Goal: Check status: Check status

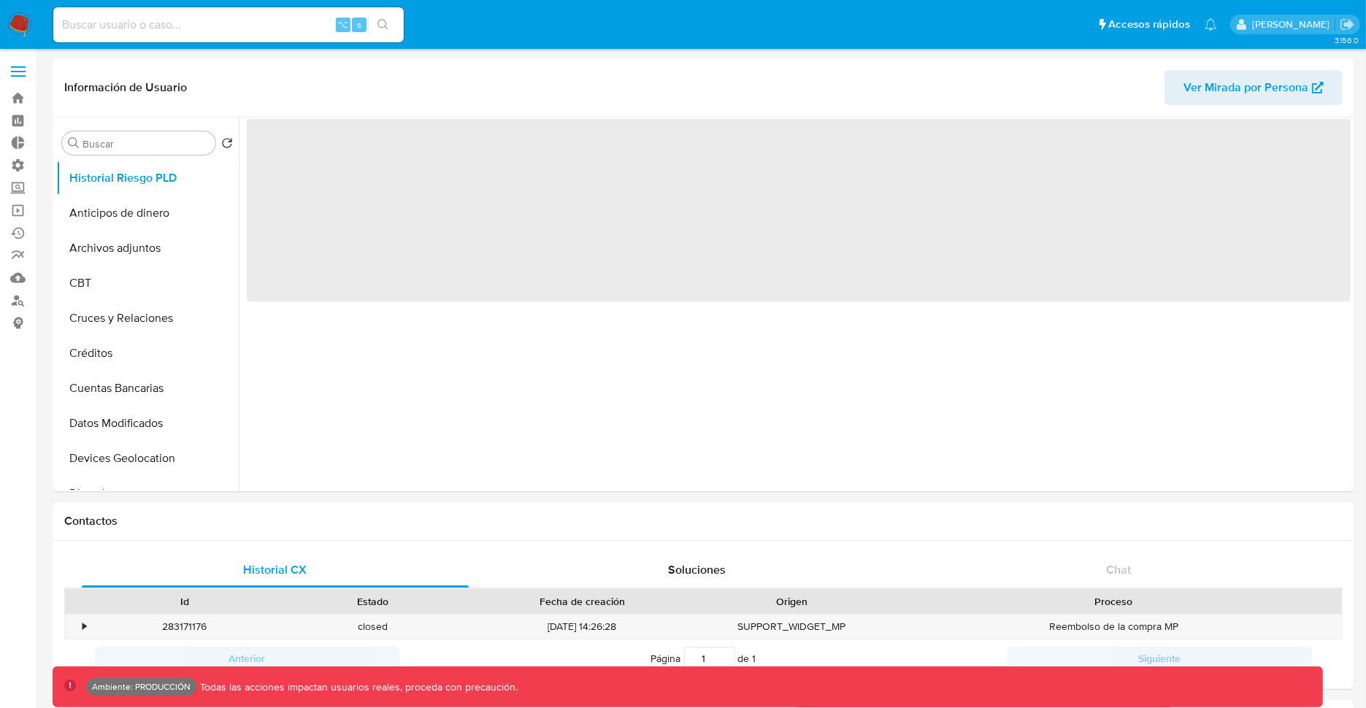
select select "10"
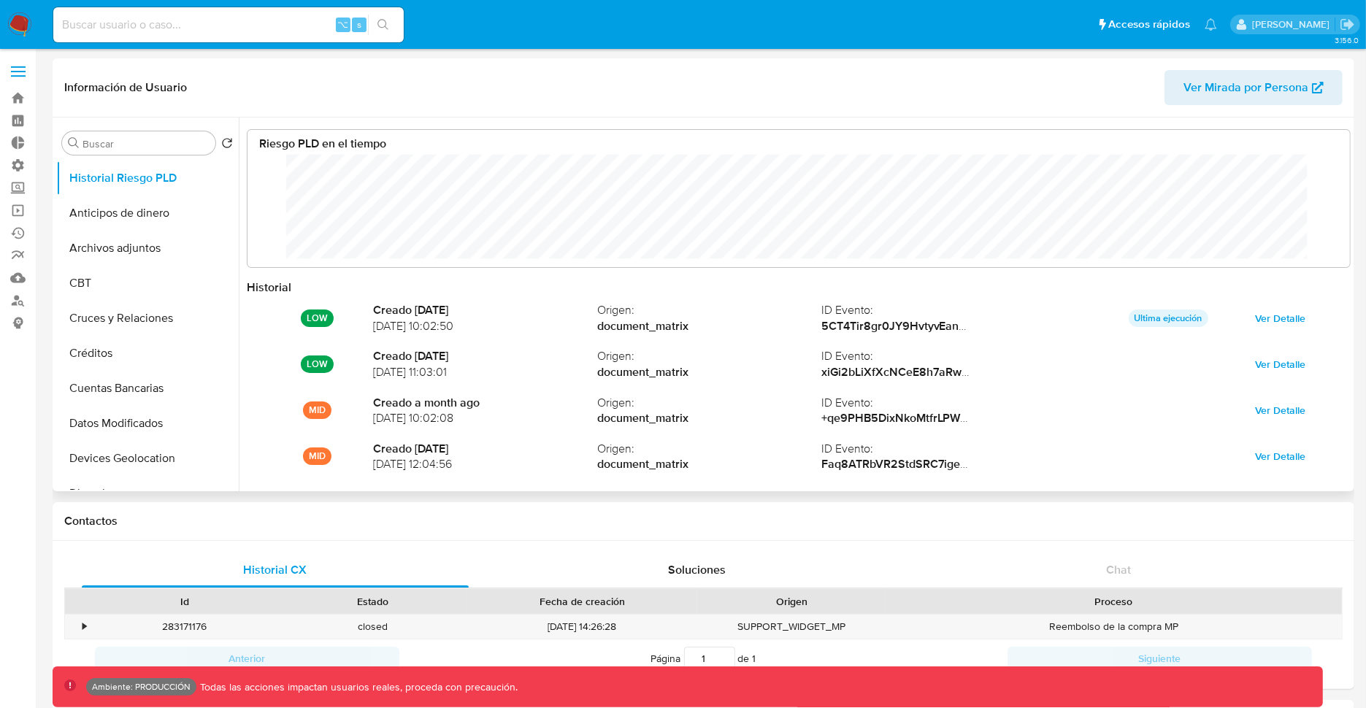
scroll to position [110, 1074]
click at [18, 166] on label "Administración" at bounding box center [87, 165] width 174 height 23
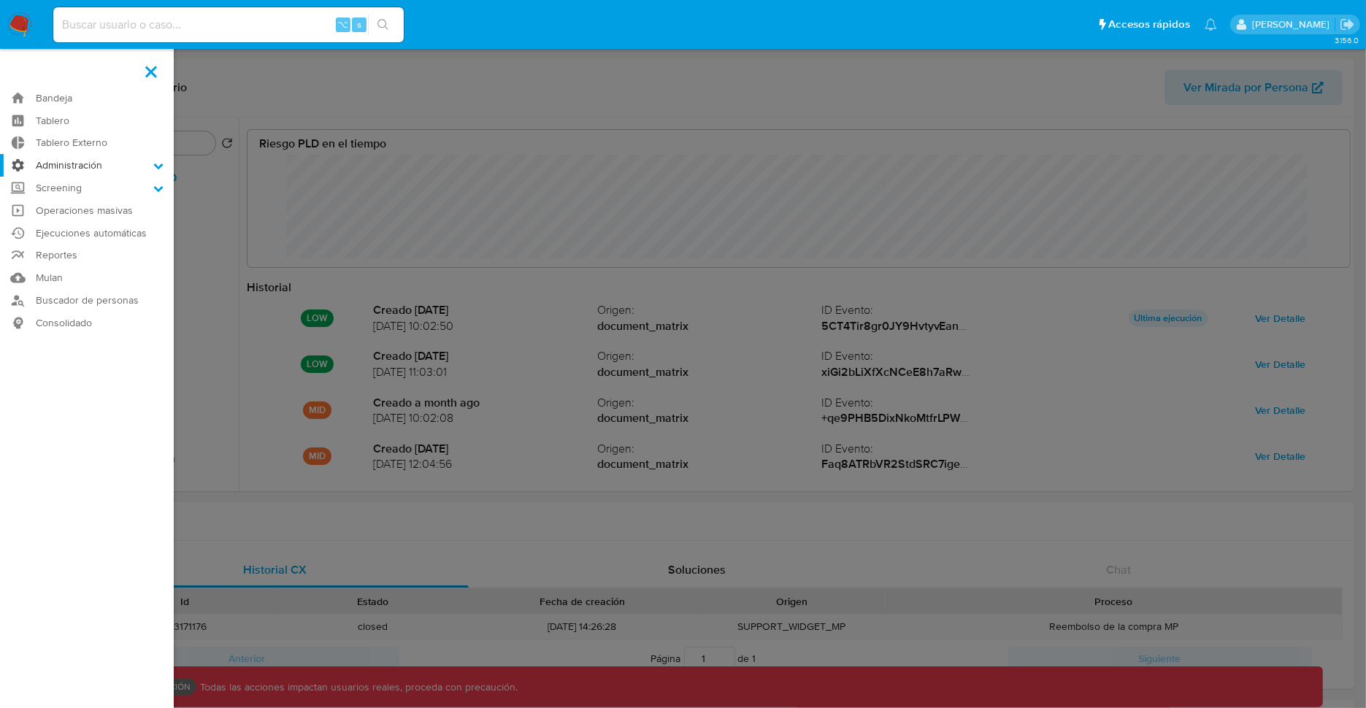
click at [0, 0] on input "Administración" at bounding box center [0, 0] width 0 height 0
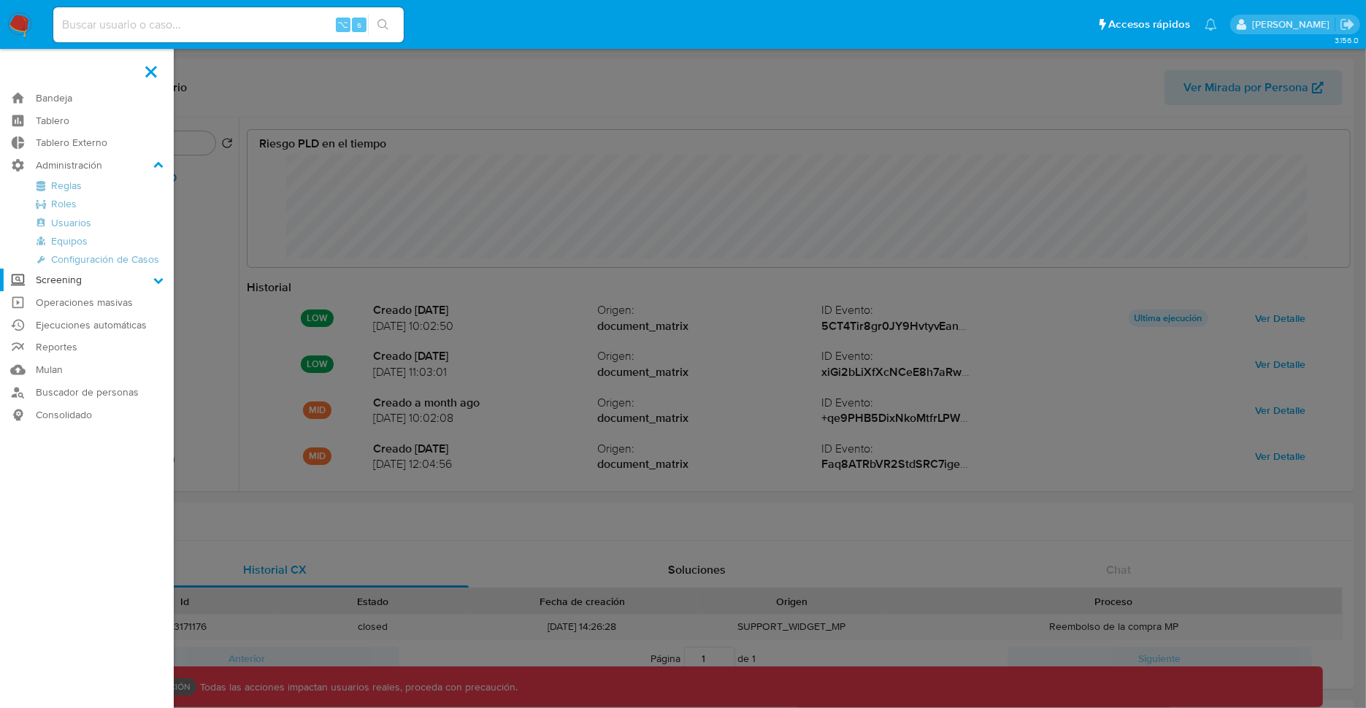
click at [67, 281] on label "Screening" at bounding box center [87, 280] width 174 height 23
click at [0, 0] on input "Screening" at bounding box center [0, 0] width 0 height 0
click at [69, 168] on label "Administración" at bounding box center [87, 165] width 174 height 23
click at [0, 0] on input "Administración" at bounding box center [0, 0] width 0 height 0
click at [69, 189] on link "Reglas" at bounding box center [87, 186] width 174 height 18
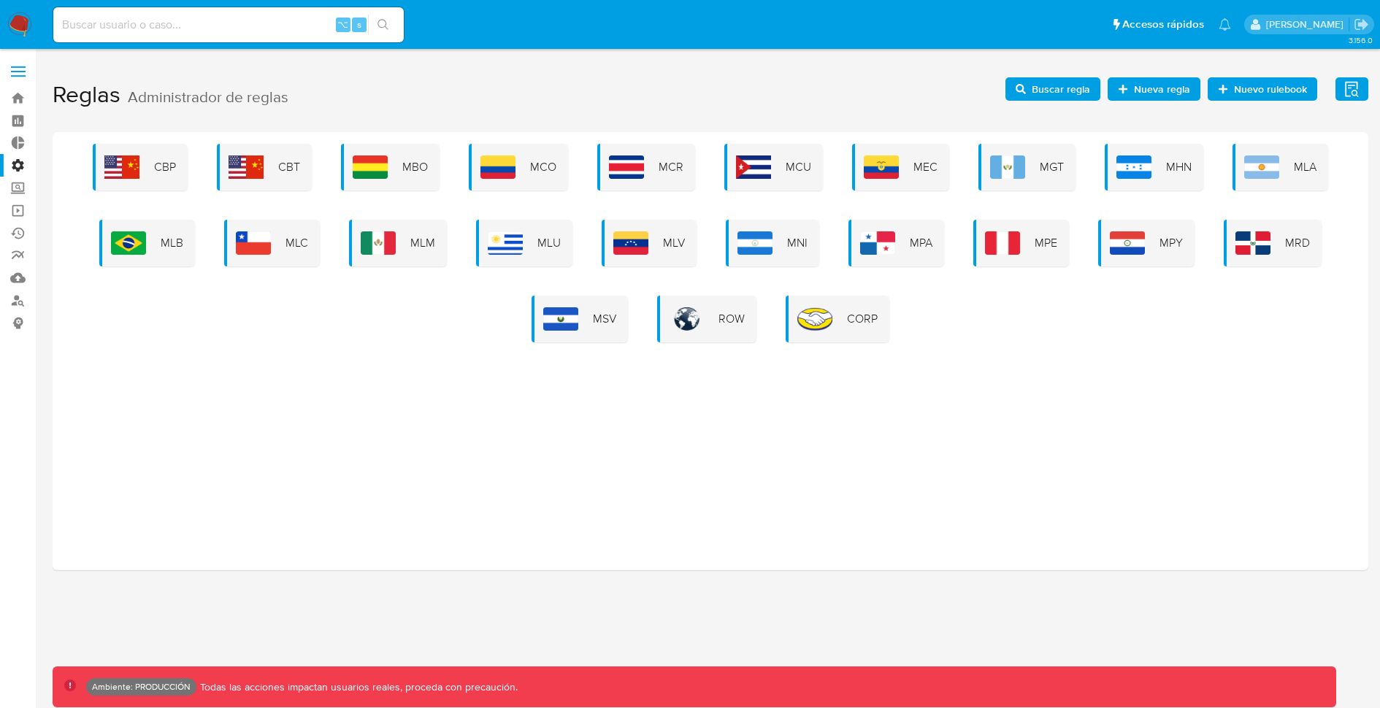
click at [23, 164] on label "Administración" at bounding box center [87, 165] width 174 height 23
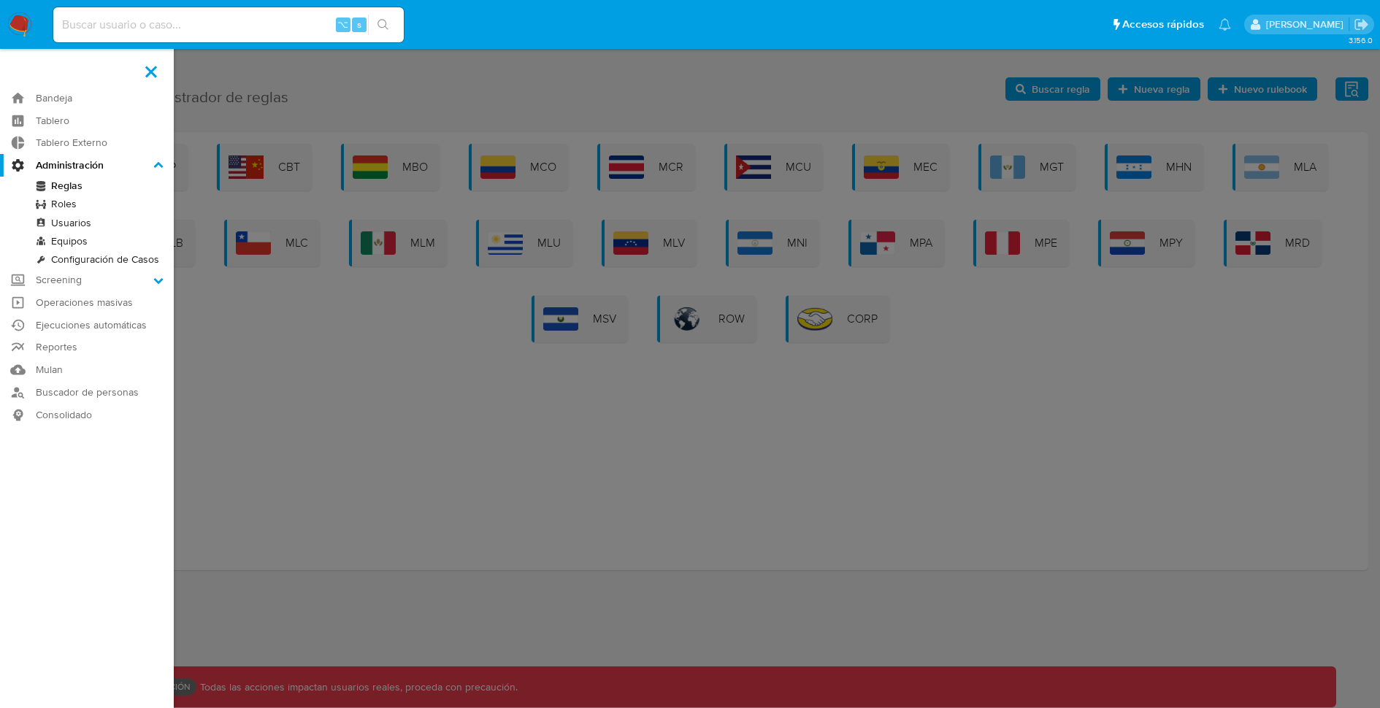
click at [0, 0] on input "Administración" at bounding box center [0, 0] width 0 height 0
click at [540, 120] on label at bounding box center [690, 354] width 1380 height 708
click at [0, 0] on input "checkbox" at bounding box center [0, 0] width 0 height 0
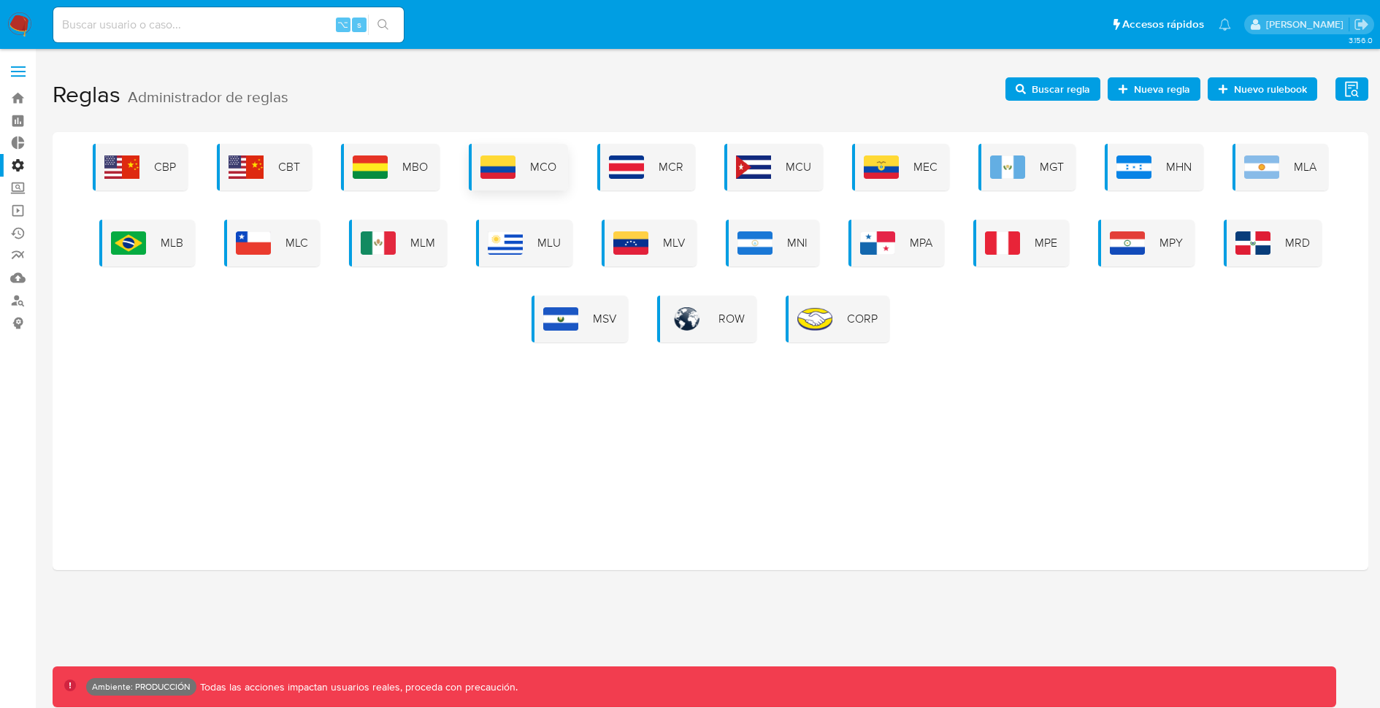
click at [519, 169] on div "MCO" at bounding box center [518, 167] width 99 height 47
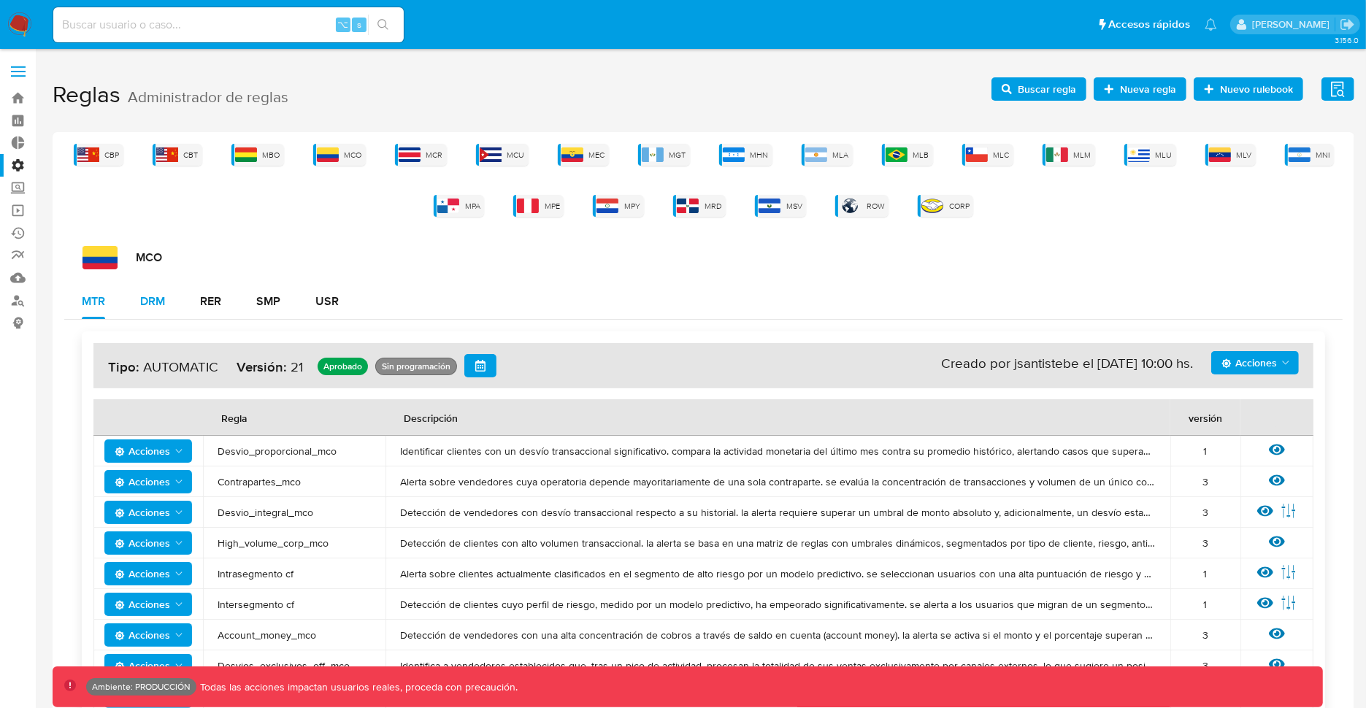
click at [154, 303] on div "DRM" at bounding box center [152, 302] width 25 height 12
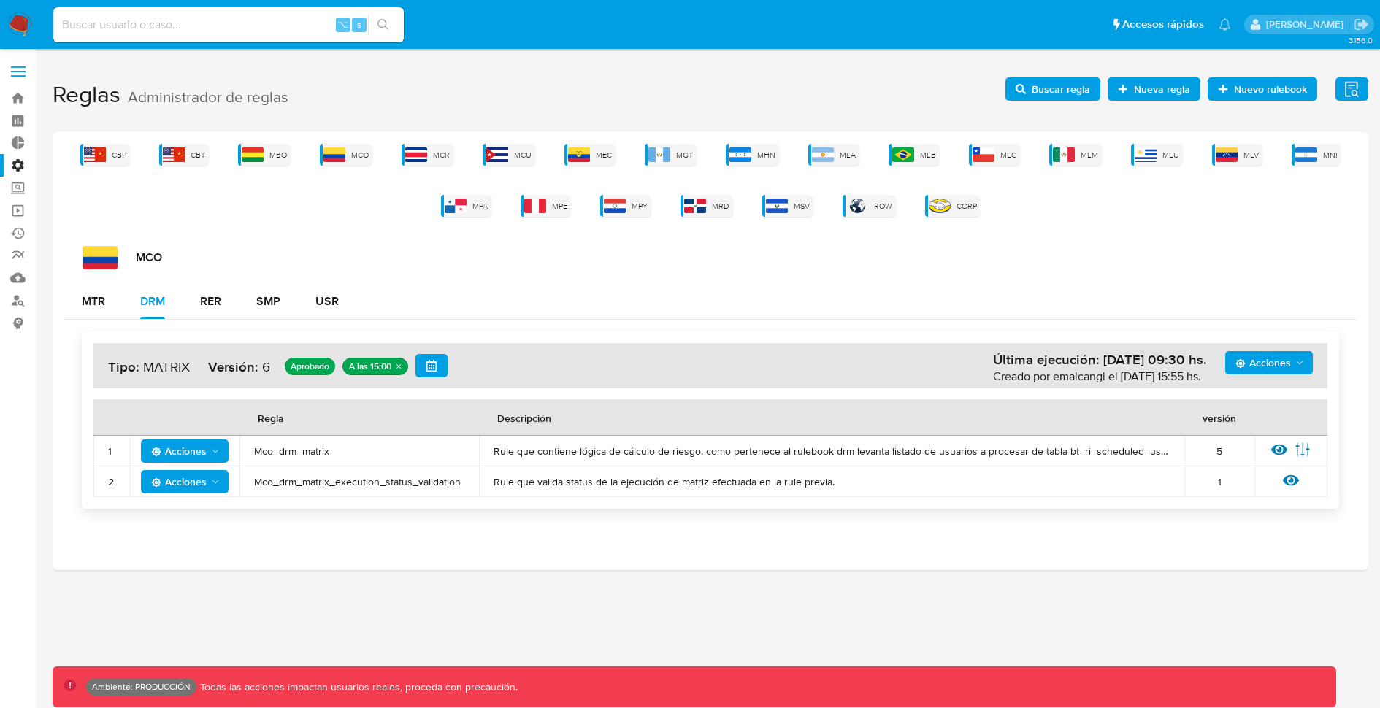
click at [1233, 305] on div "MTR DRM RER SMP USR" at bounding box center [710, 301] width 1292 height 35
click at [1271, 368] on span "Acciones" at bounding box center [1262, 362] width 55 height 23
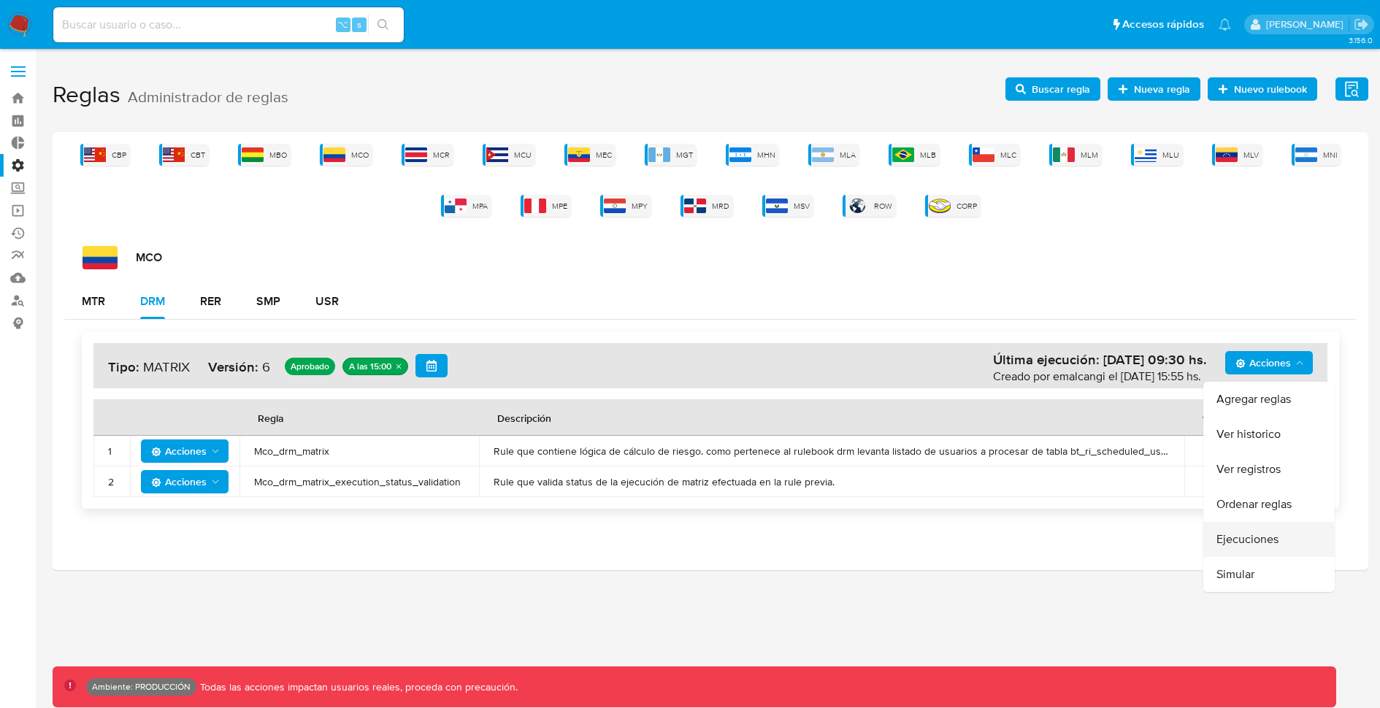
click at [1250, 539] on button "Ejecuciones" at bounding box center [1268, 539] width 131 height 35
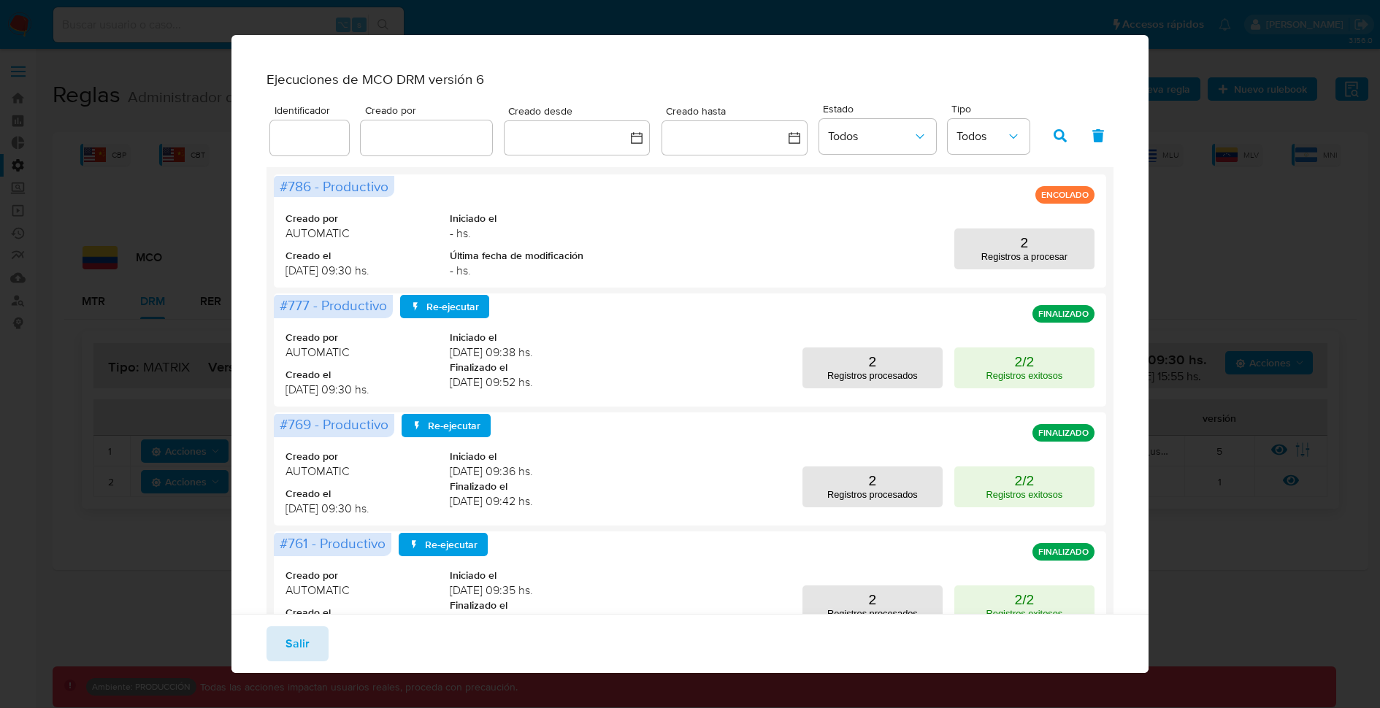
click at [301, 643] on span "Salir" at bounding box center [297, 644] width 24 height 32
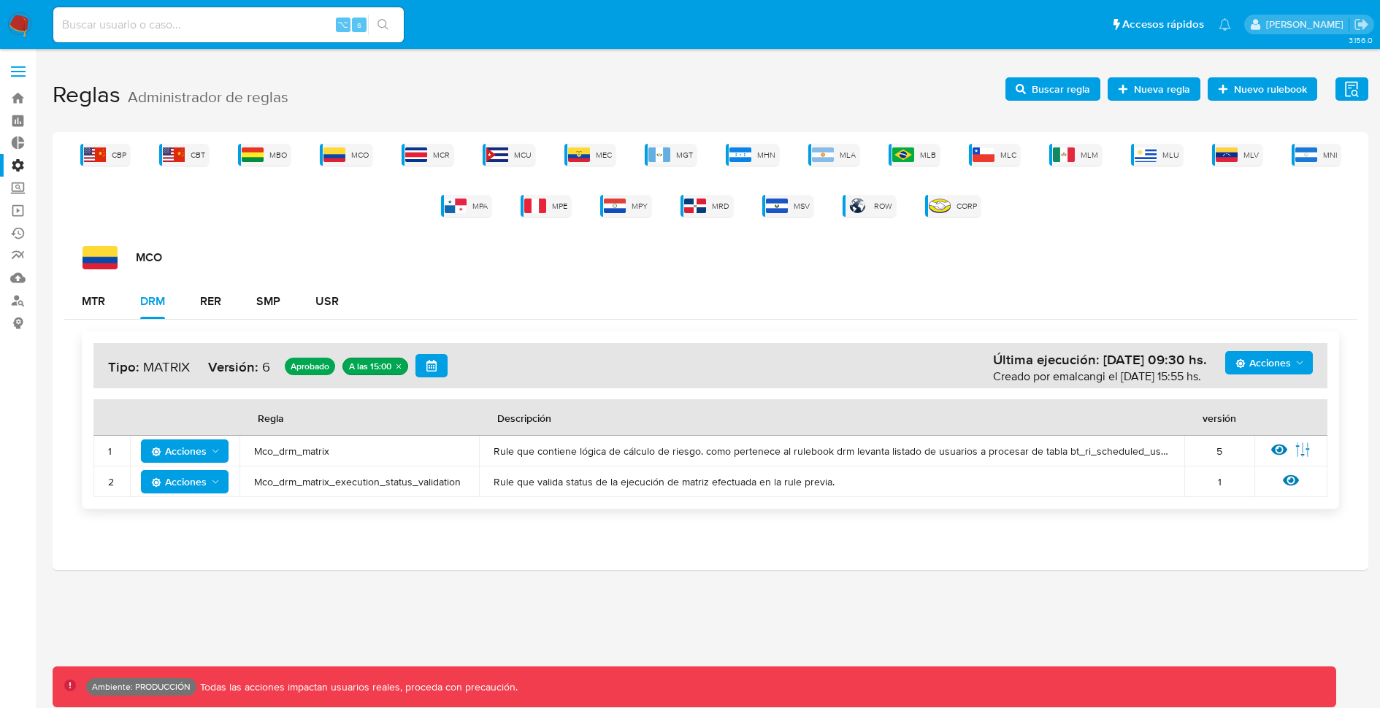
click at [826, 250] on div "MCO" at bounding box center [720, 257] width 1274 height 23
click at [1272, 368] on span "Acciones" at bounding box center [1262, 362] width 55 height 23
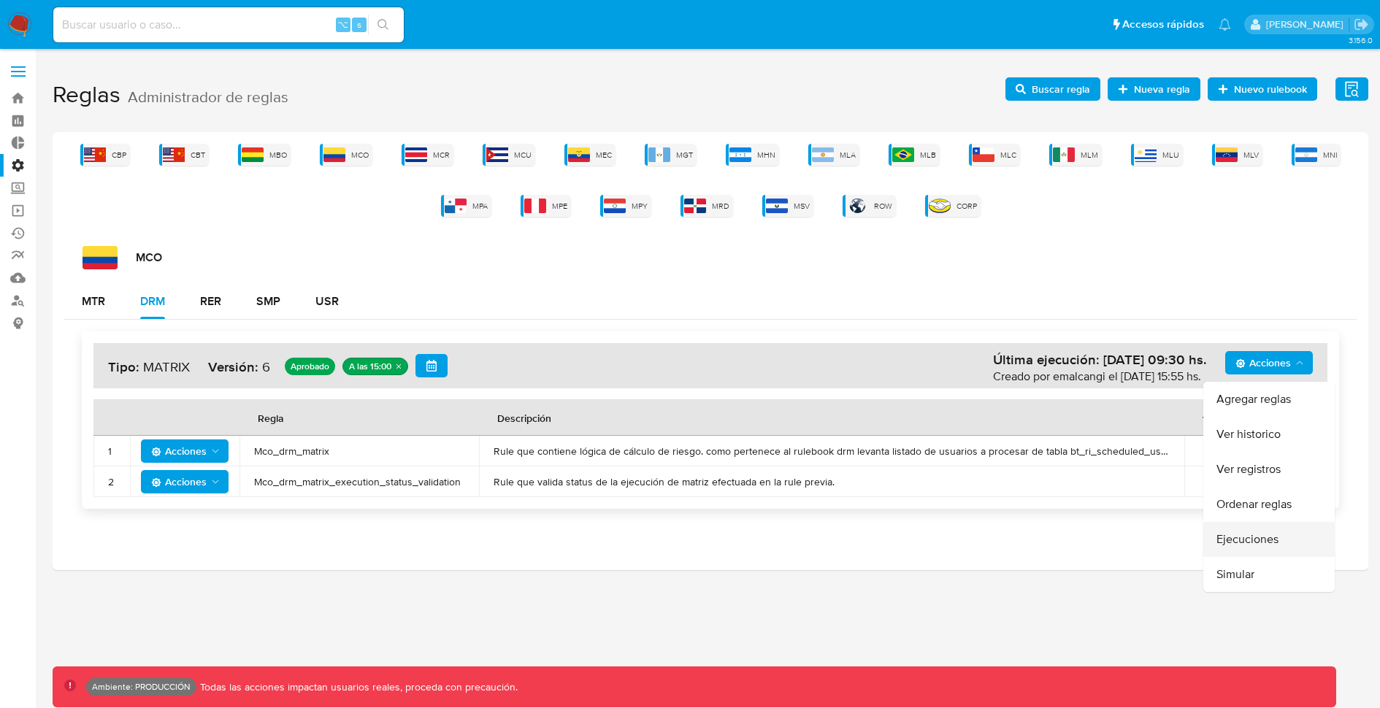
click at [1249, 540] on button "Ejecuciones" at bounding box center [1268, 539] width 131 height 35
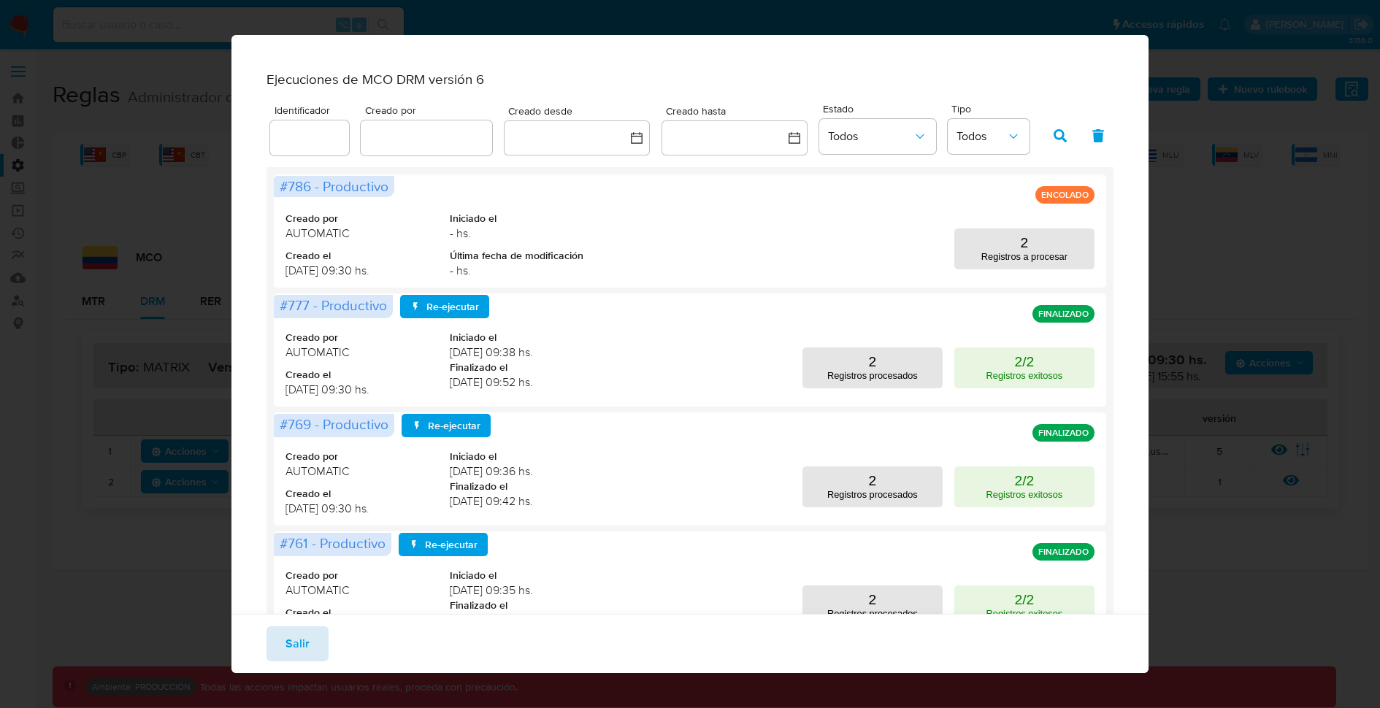
click at [279, 643] on button "Salir" at bounding box center [298, 643] width 62 height 35
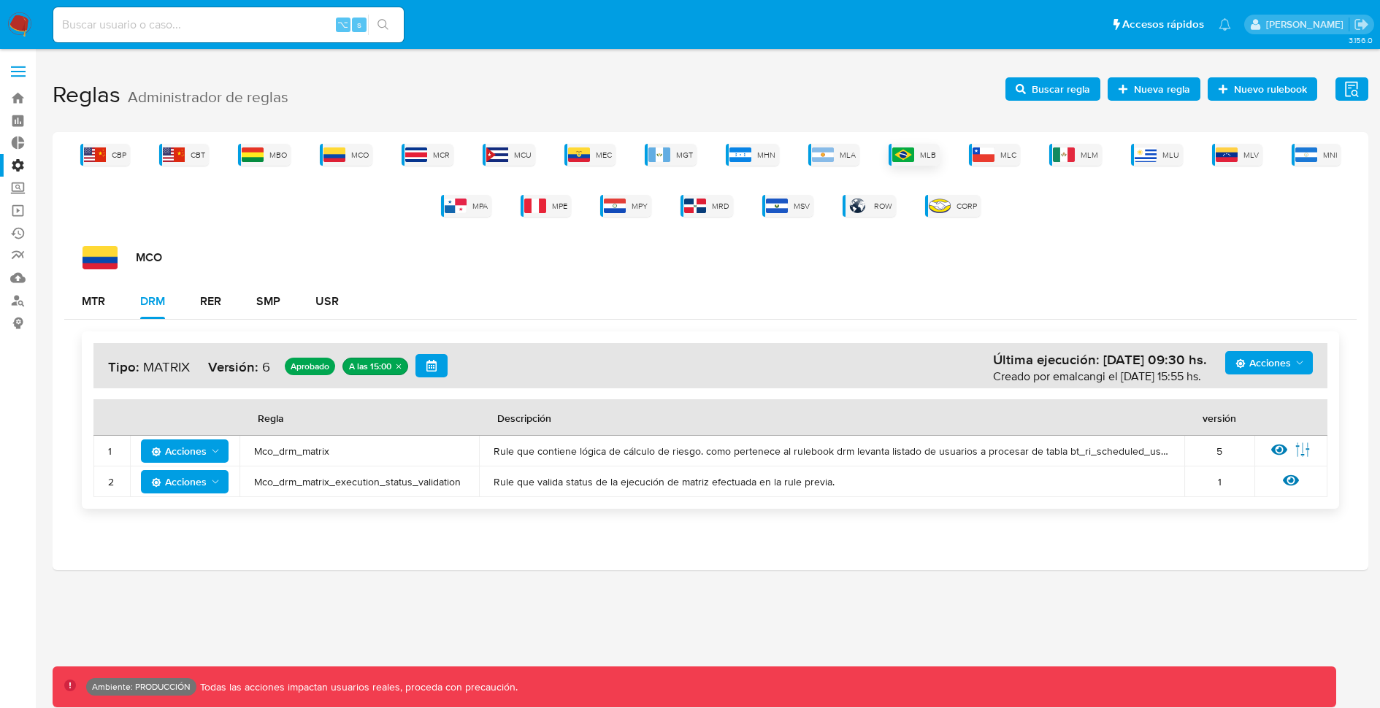
click at [918, 152] on div "MLB" at bounding box center [914, 155] width 51 height 22
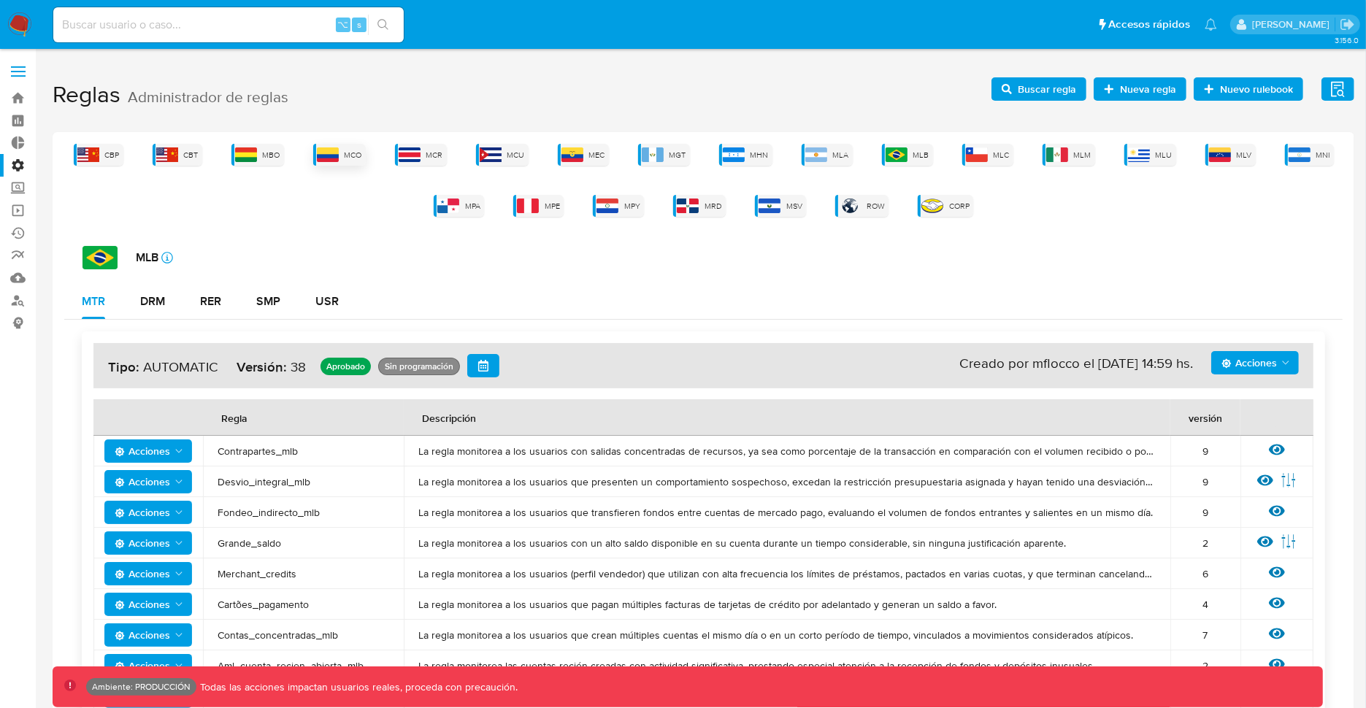
click at [330, 157] on img at bounding box center [328, 154] width 22 height 15
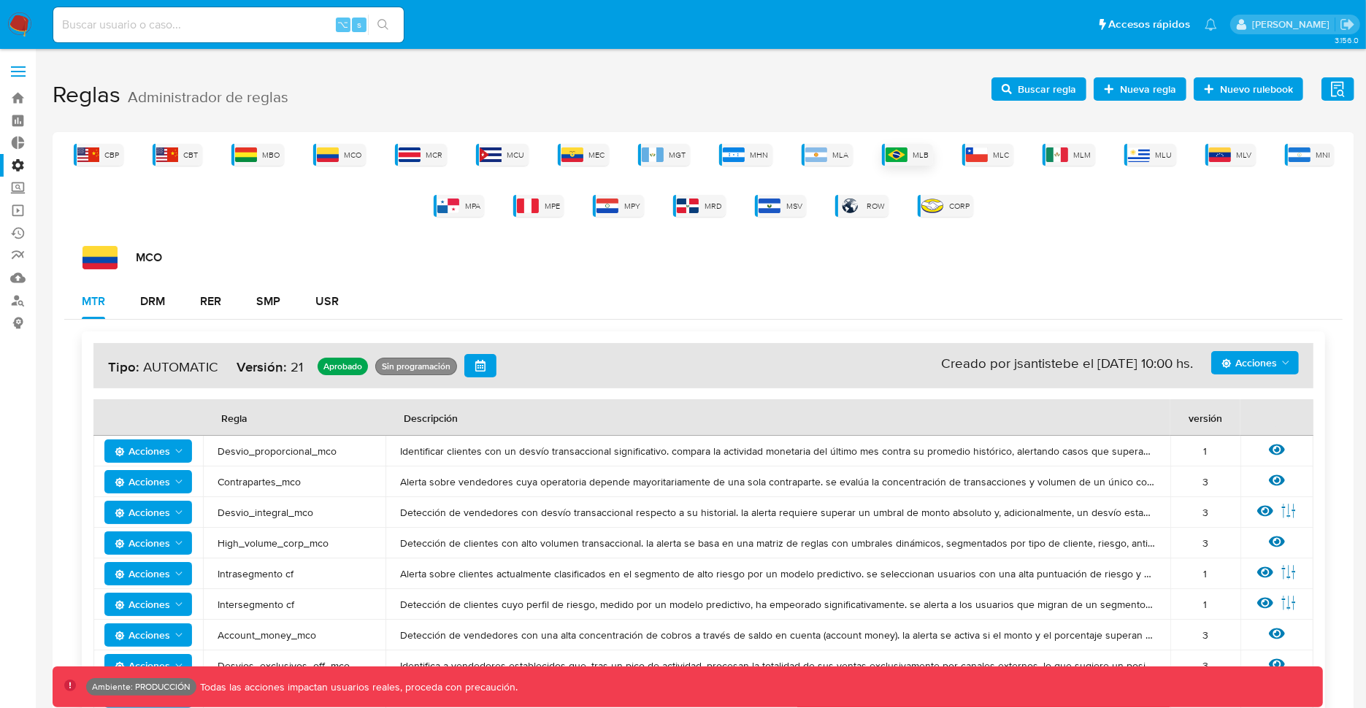
click at [900, 153] on img at bounding box center [897, 154] width 22 height 15
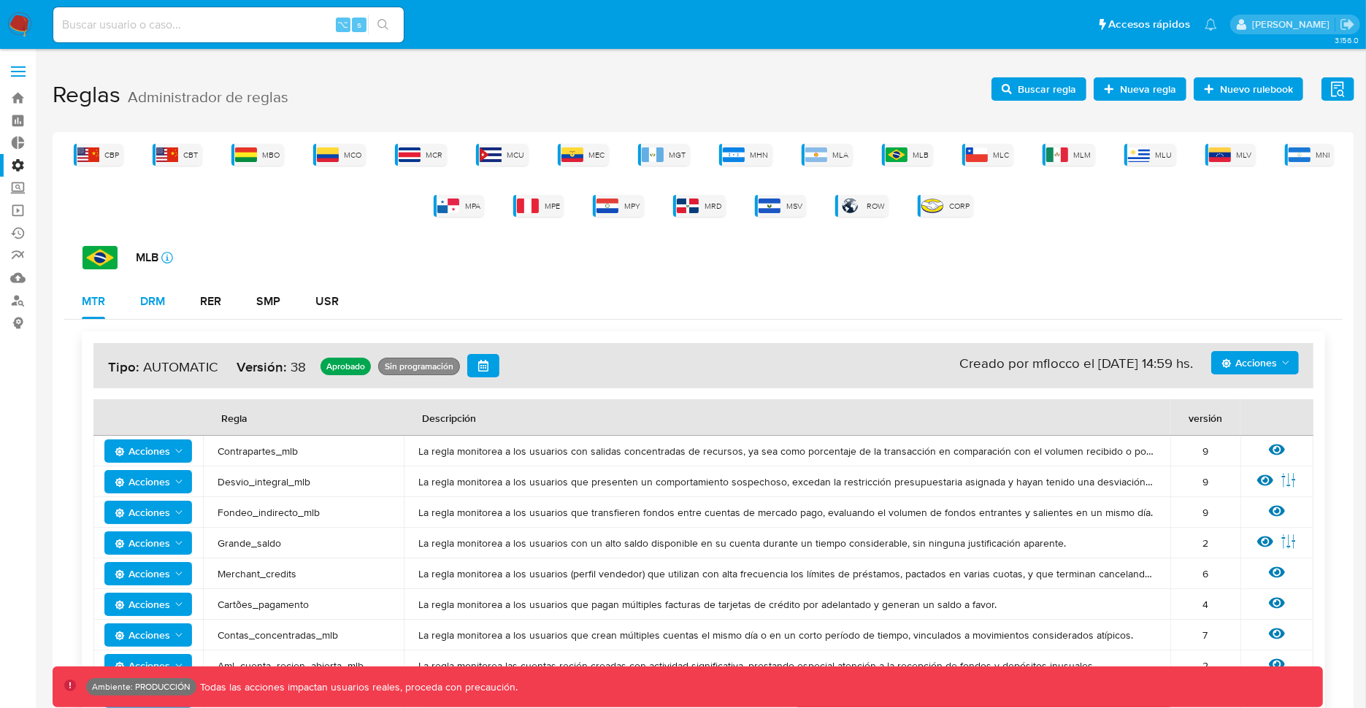
click at [145, 305] on div "DRM" at bounding box center [152, 302] width 25 height 12
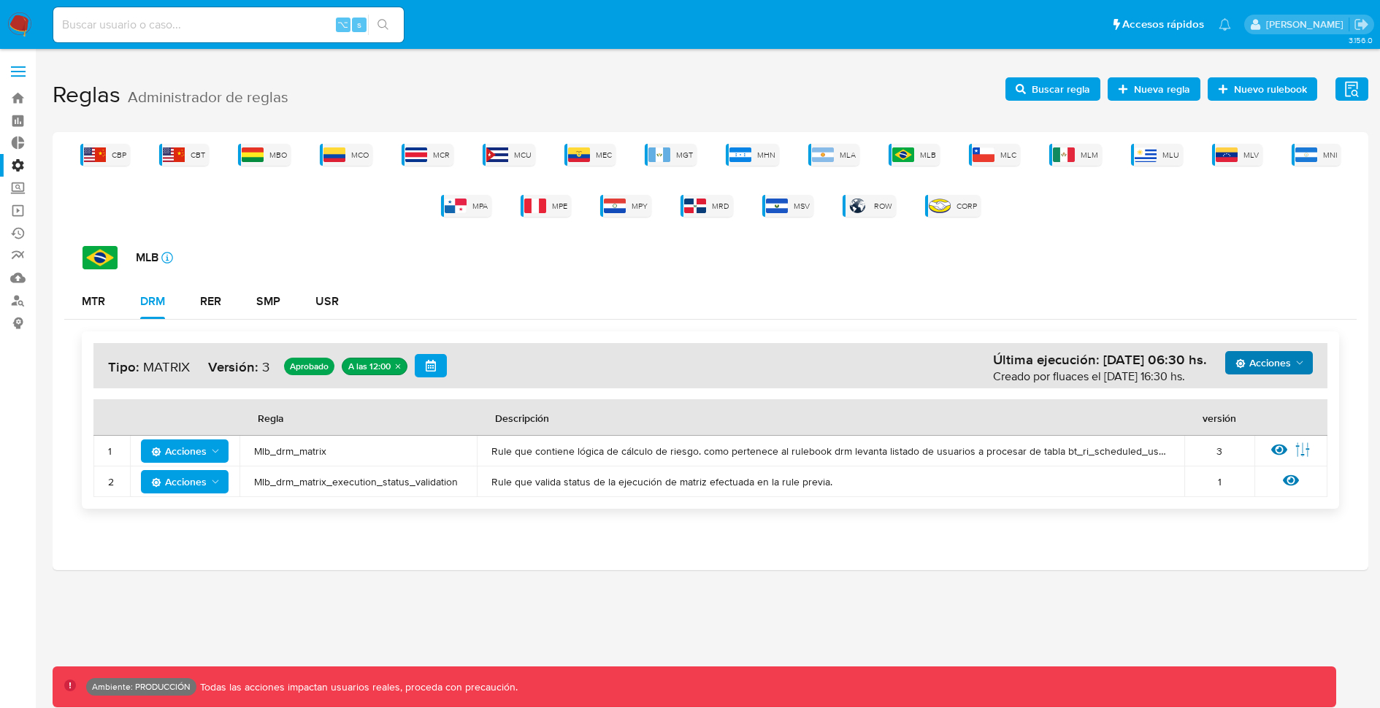
click at [1287, 361] on span "Acciones" at bounding box center [1262, 362] width 55 height 23
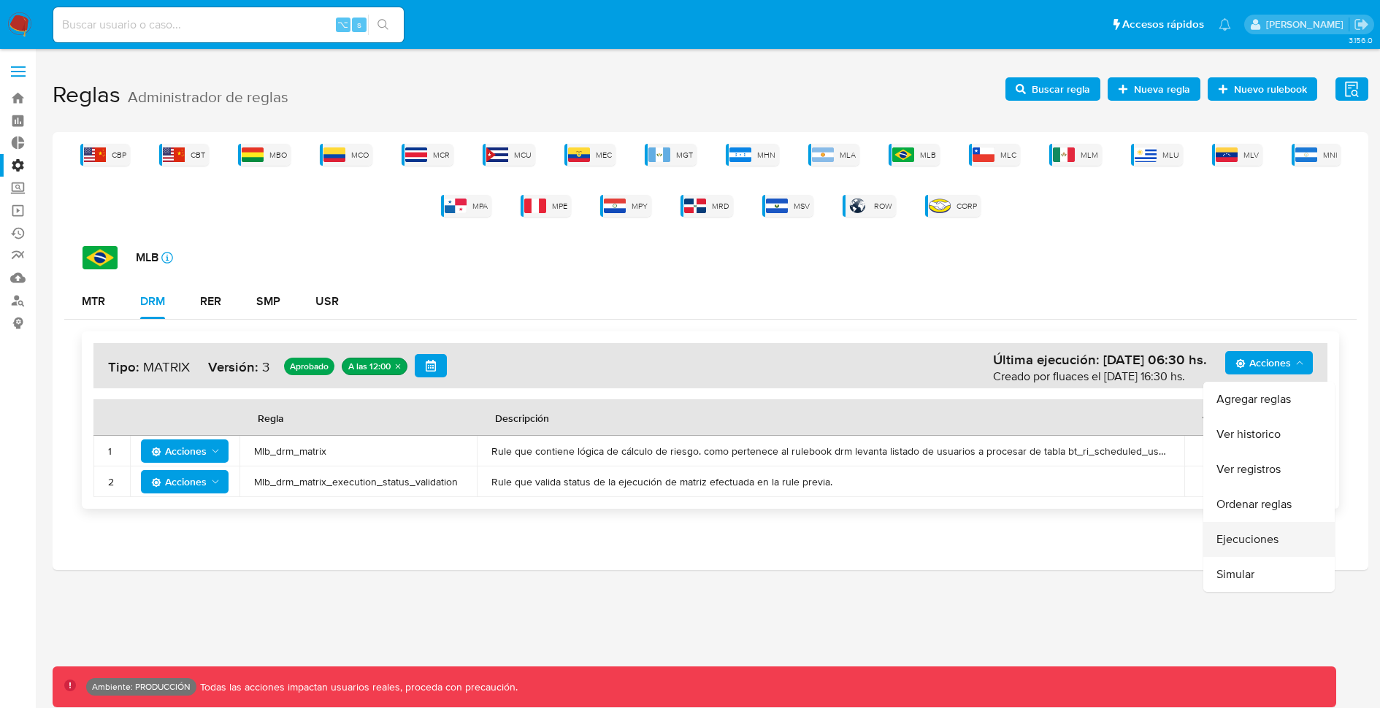
click at [1246, 542] on button "Ejecuciones" at bounding box center [1268, 539] width 131 height 35
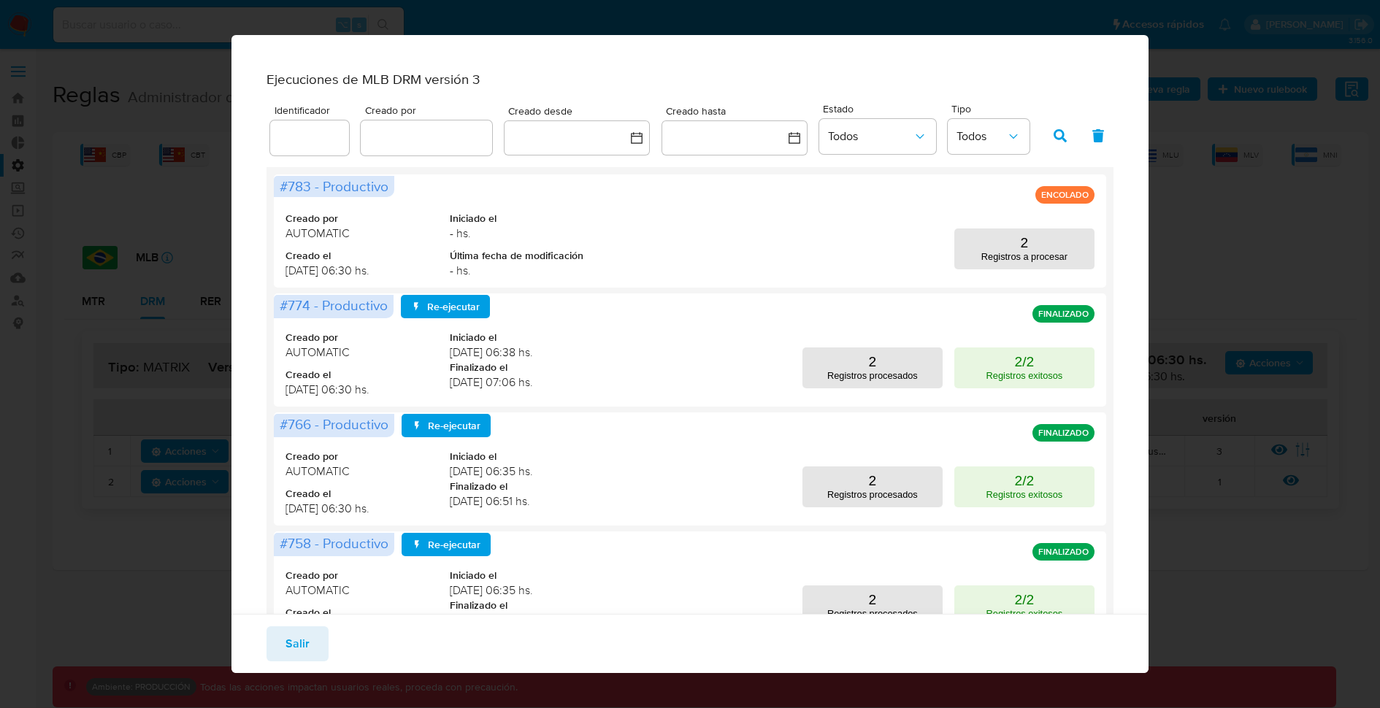
click at [1200, 234] on div "Ejecuciones de MLB DRM versión 3 Identificador Creado por Creado desde Creado h…" at bounding box center [690, 354] width 1380 height 708
click at [1203, 256] on div "Ejecuciones de MLB DRM versión 3 Identificador Creado por Creado desde Creado h…" at bounding box center [690, 354] width 1380 height 708
click at [299, 645] on span "Salir" at bounding box center [297, 644] width 24 height 32
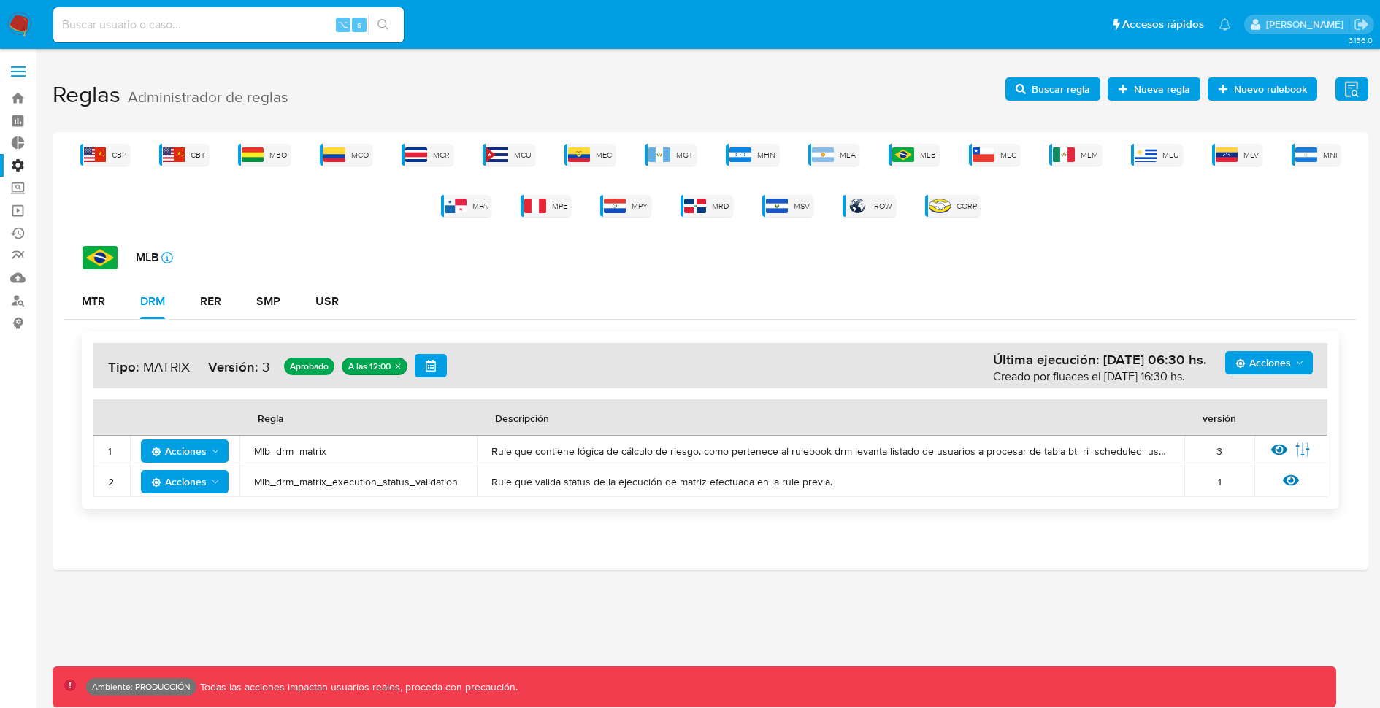
click at [880, 253] on div "MLB icon-info-16" at bounding box center [720, 257] width 1274 height 23
